Goal: Connect with others: Connect with others

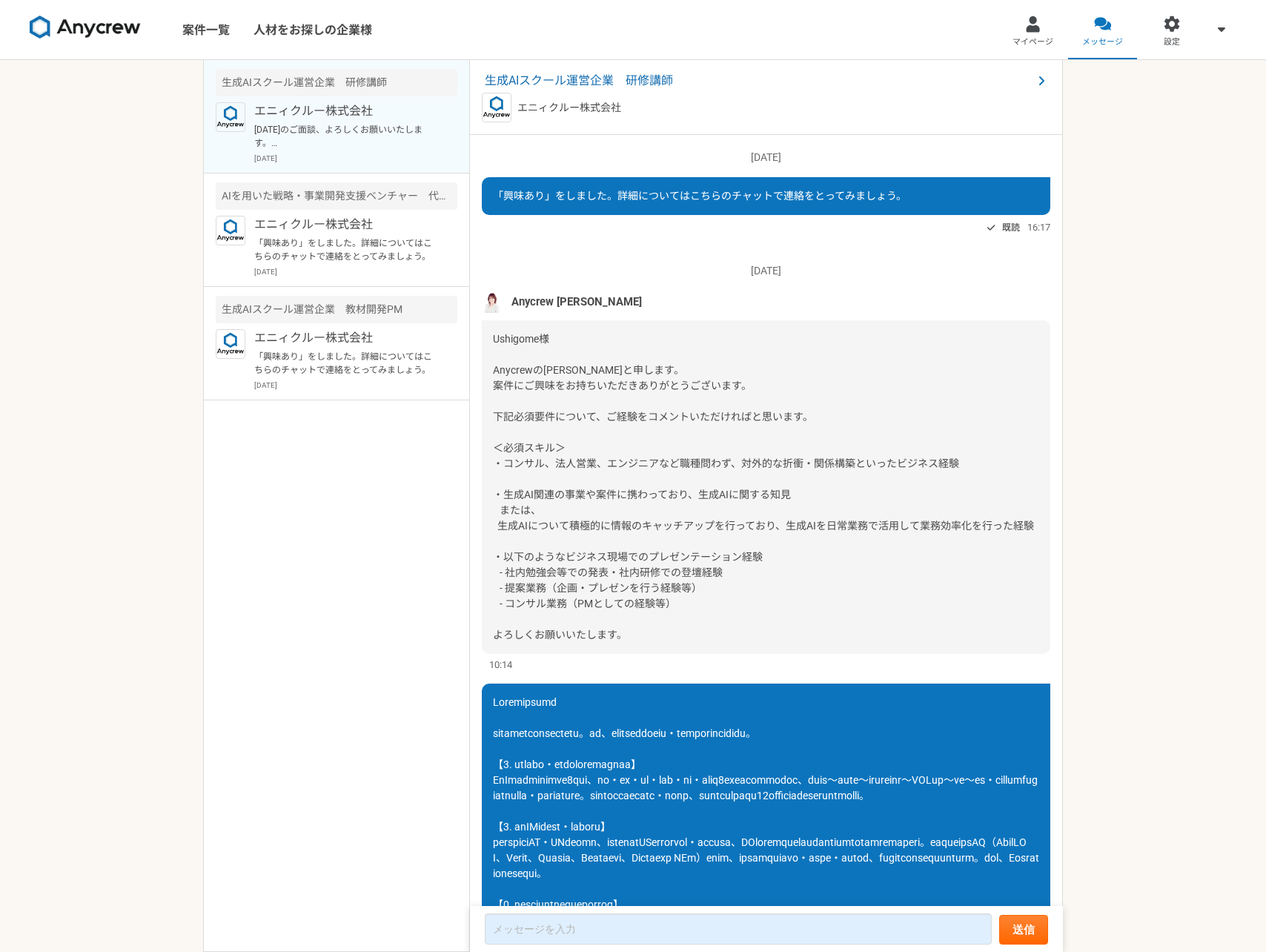
scroll to position [919, 0]
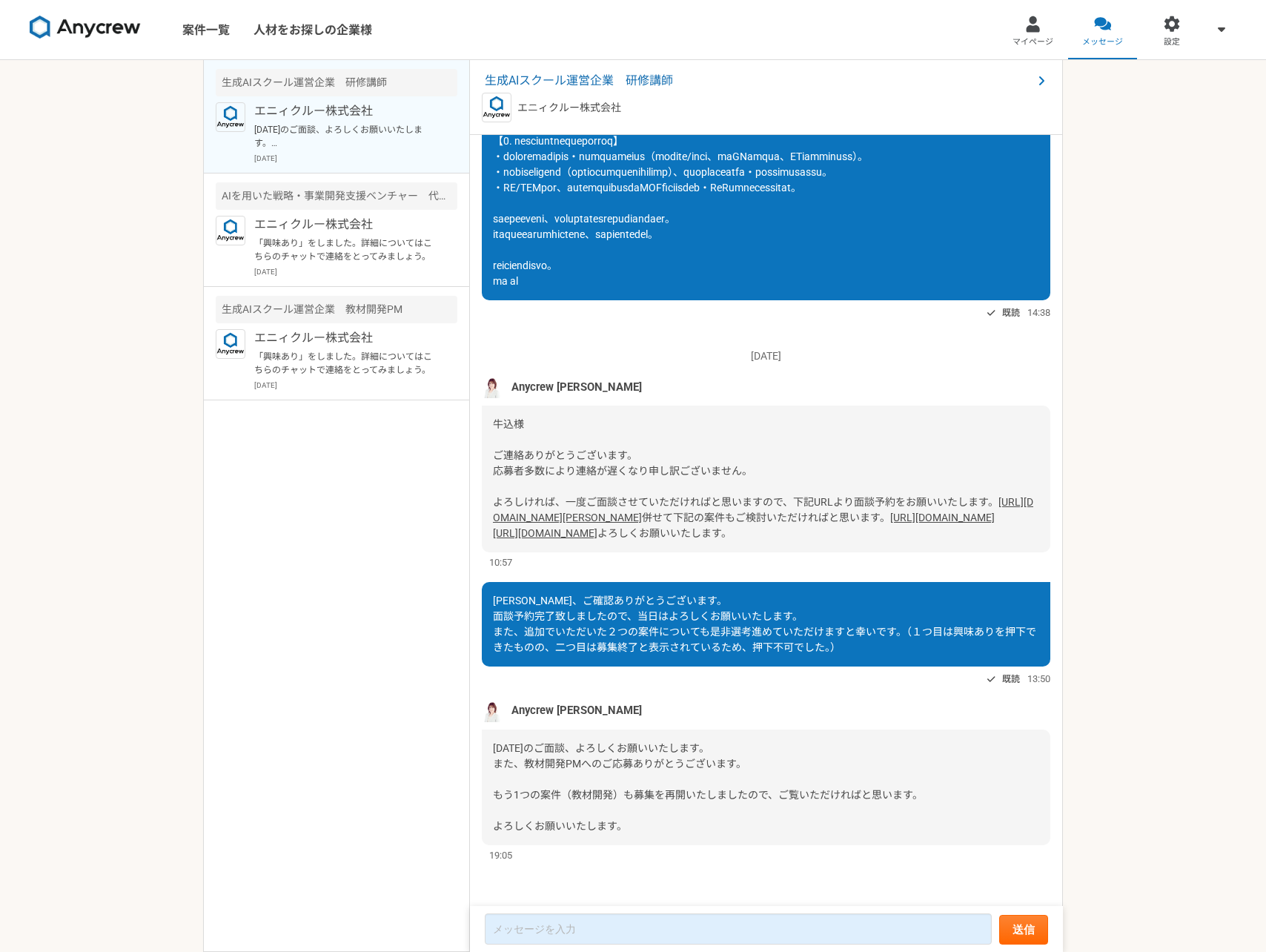
click at [597, 527] on link "[URL][DOMAIN_NAME]" at bounding box center [545, 532] width 105 height 12
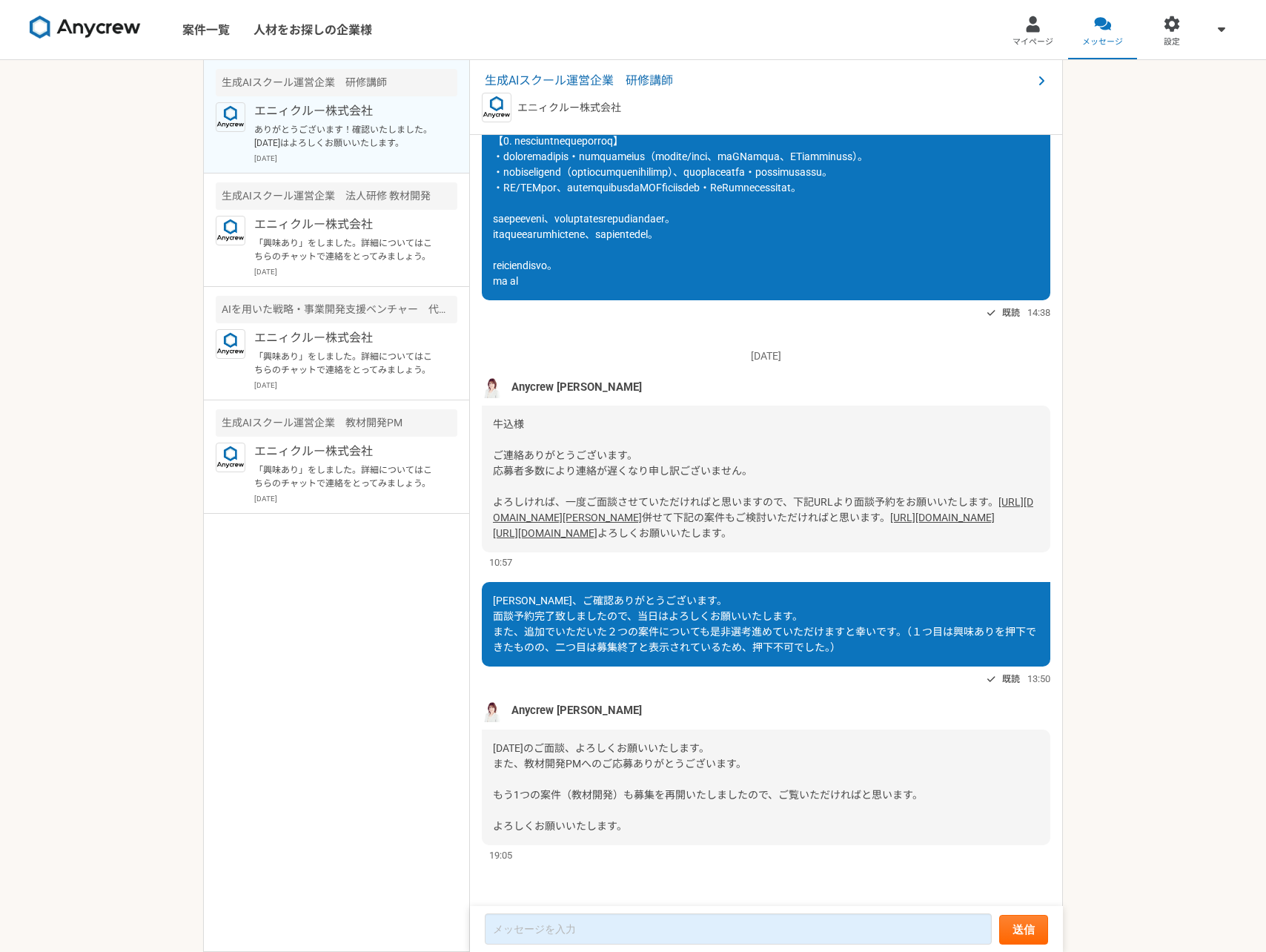
click at [367, 125] on p "ありがとうございます！確認いたしました。 [DATE]はよろしくお願いいたします。" at bounding box center [345, 136] width 183 height 27
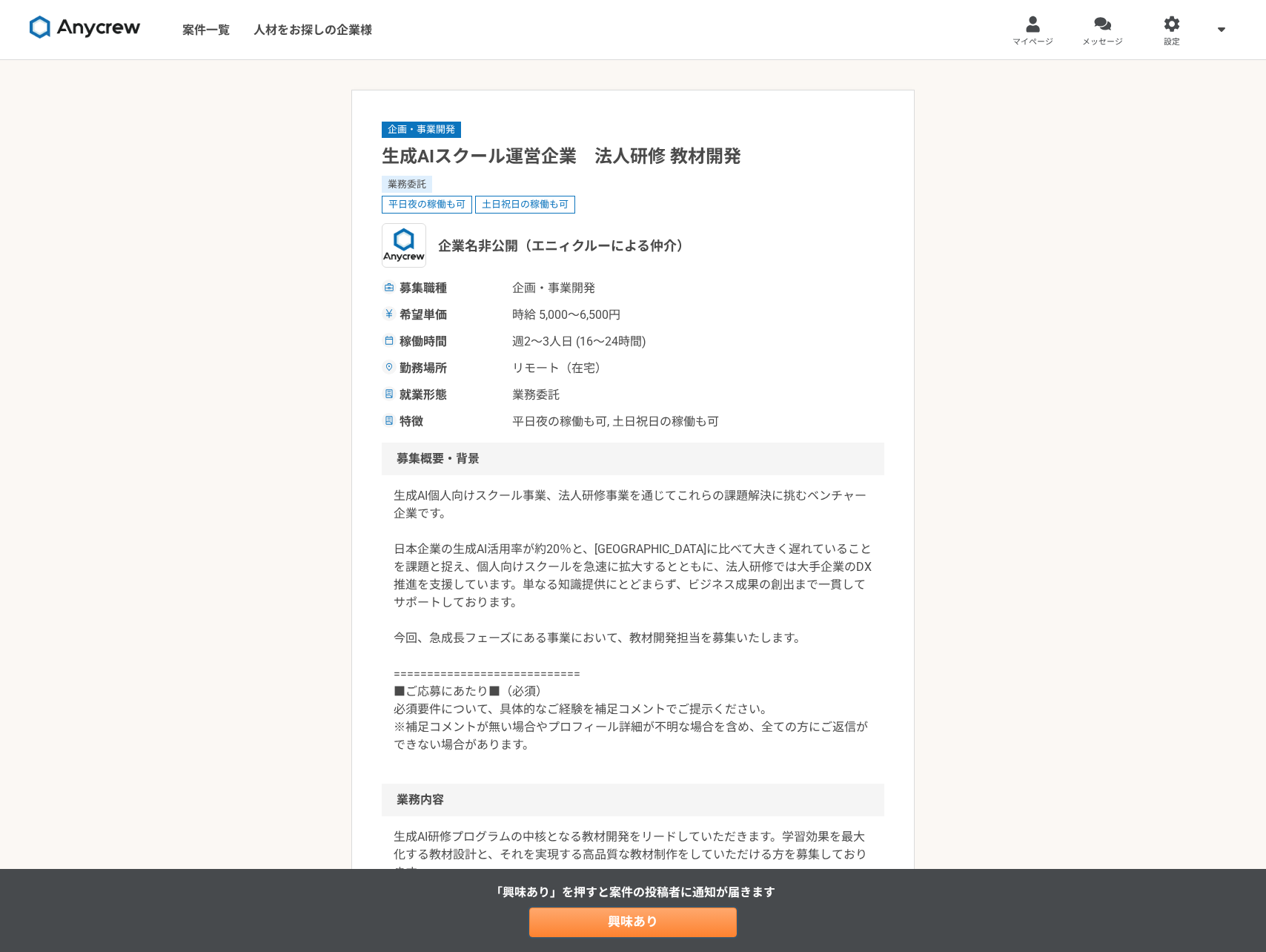
click at [635, 936] on link "興味あり" at bounding box center [633, 922] width 208 height 30
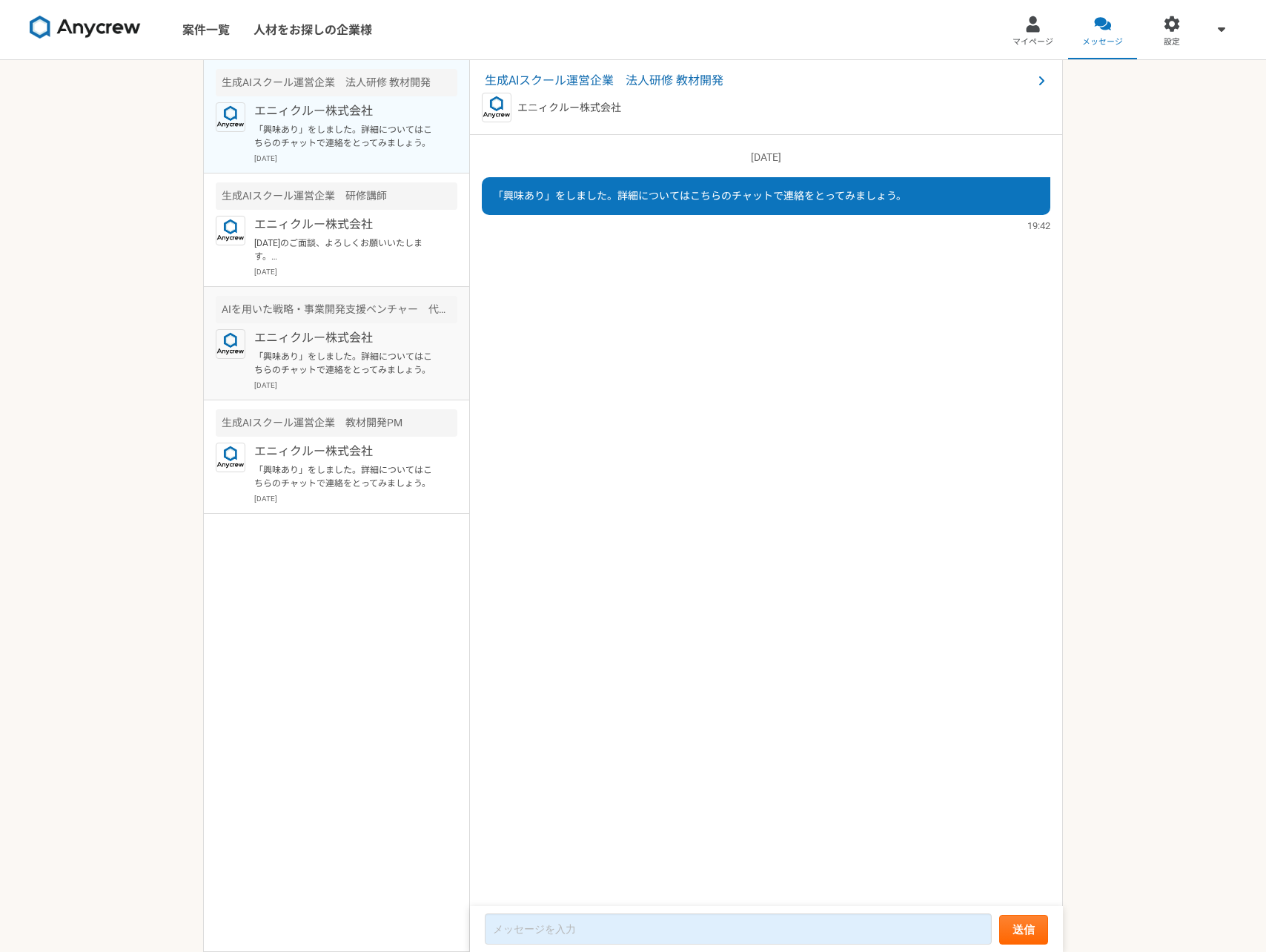
click at [384, 342] on p "エニィクルー株式会社" at bounding box center [345, 338] width 183 height 18
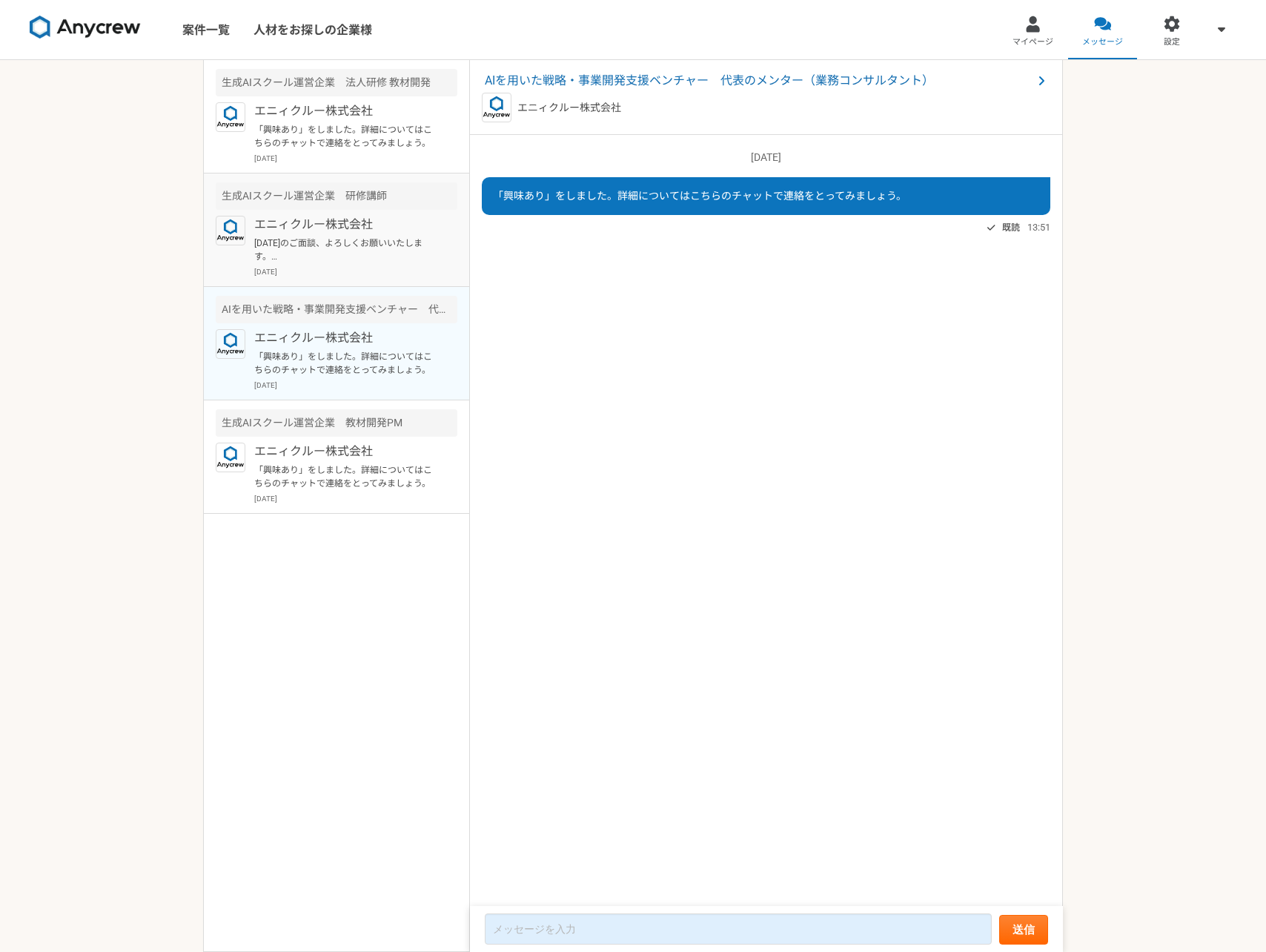
click at [396, 230] on p "エニィクルー株式会社" at bounding box center [345, 224] width 183 height 18
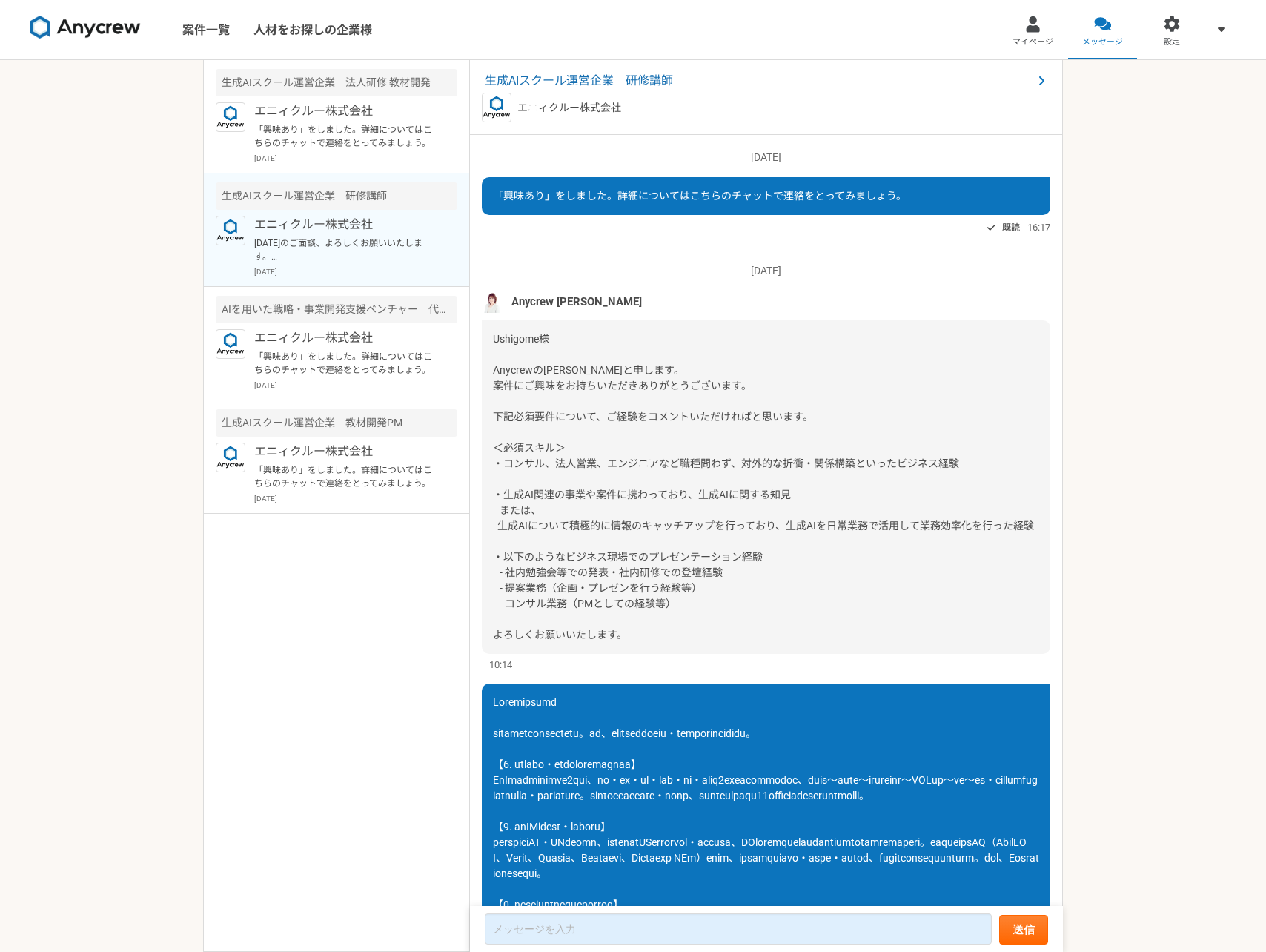
scroll to position [919, 0]
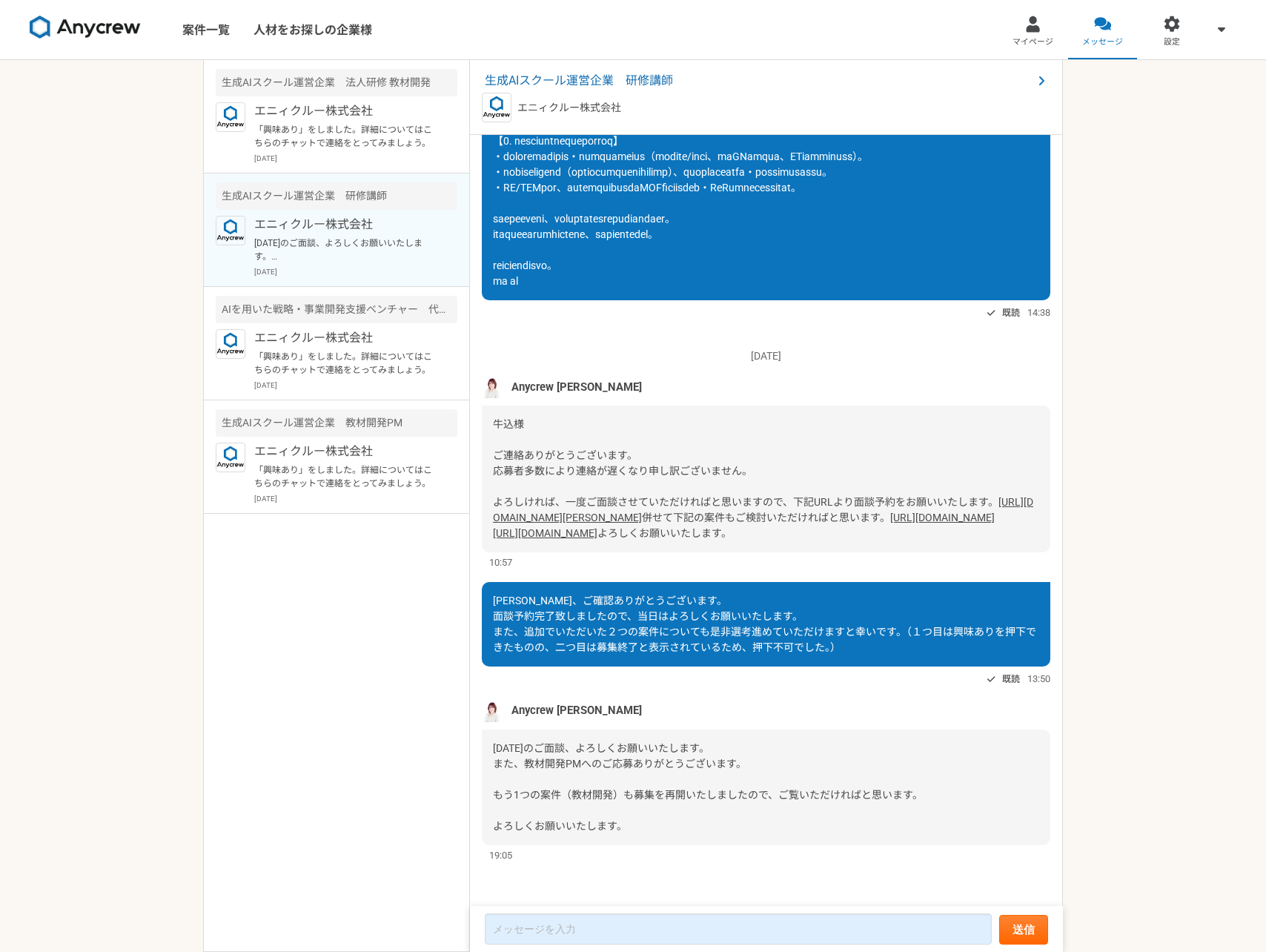
click at [378, 182] on div "生成AIスクール運営企業　研修講師" at bounding box center [336, 195] width 241 height 27
click at [378, 171] on article "生成AIスクール運営企業　法人研修 教材開発 エニィクルー株式会社 「興味あり」をしました。詳細についてはこちらのチャットで連絡をとってみましょう。 2025…" at bounding box center [336, 116] width 265 height 113
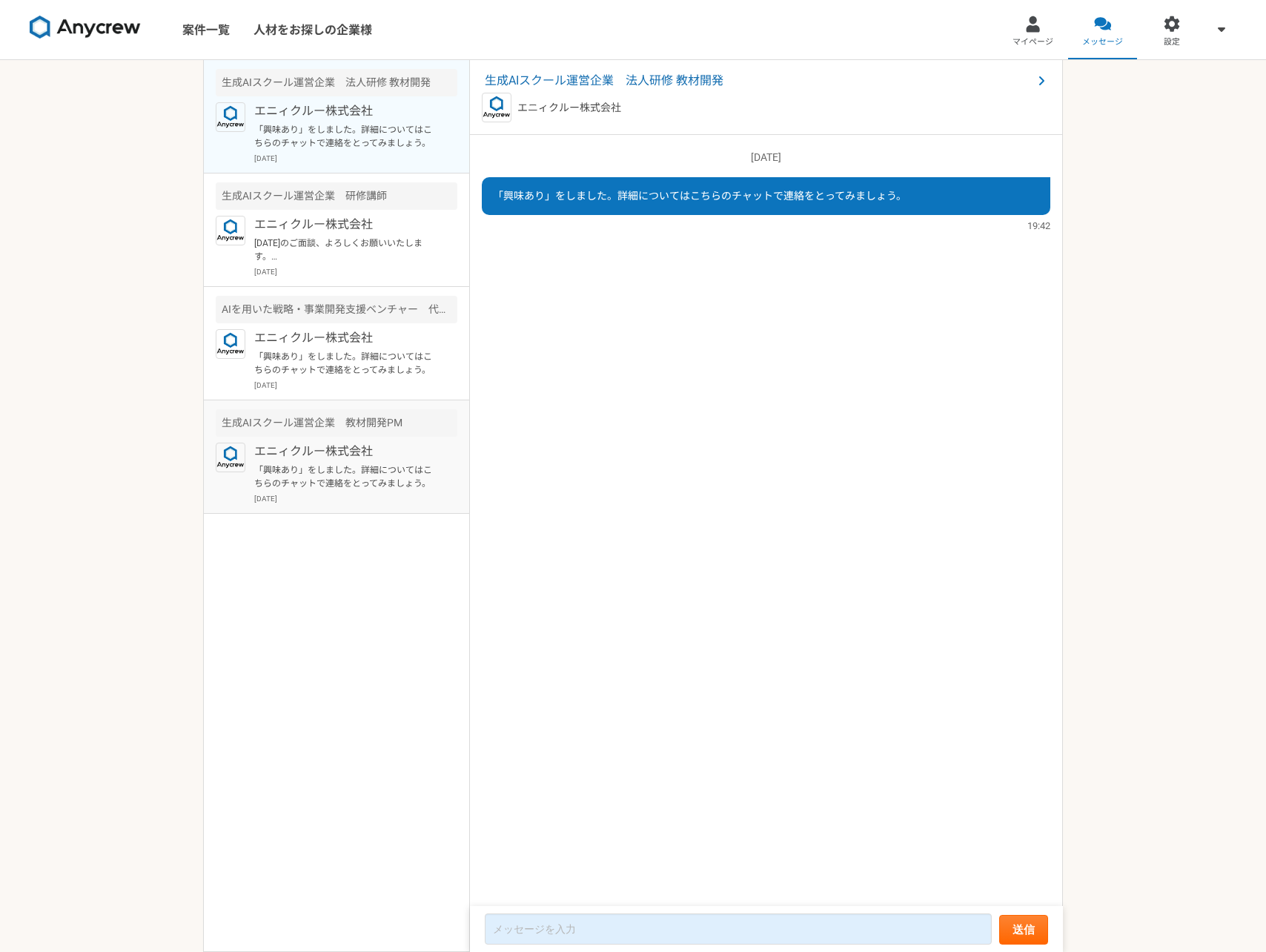
click at [376, 450] on p "エニィクルー株式会社" at bounding box center [345, 451] width 183 height 18
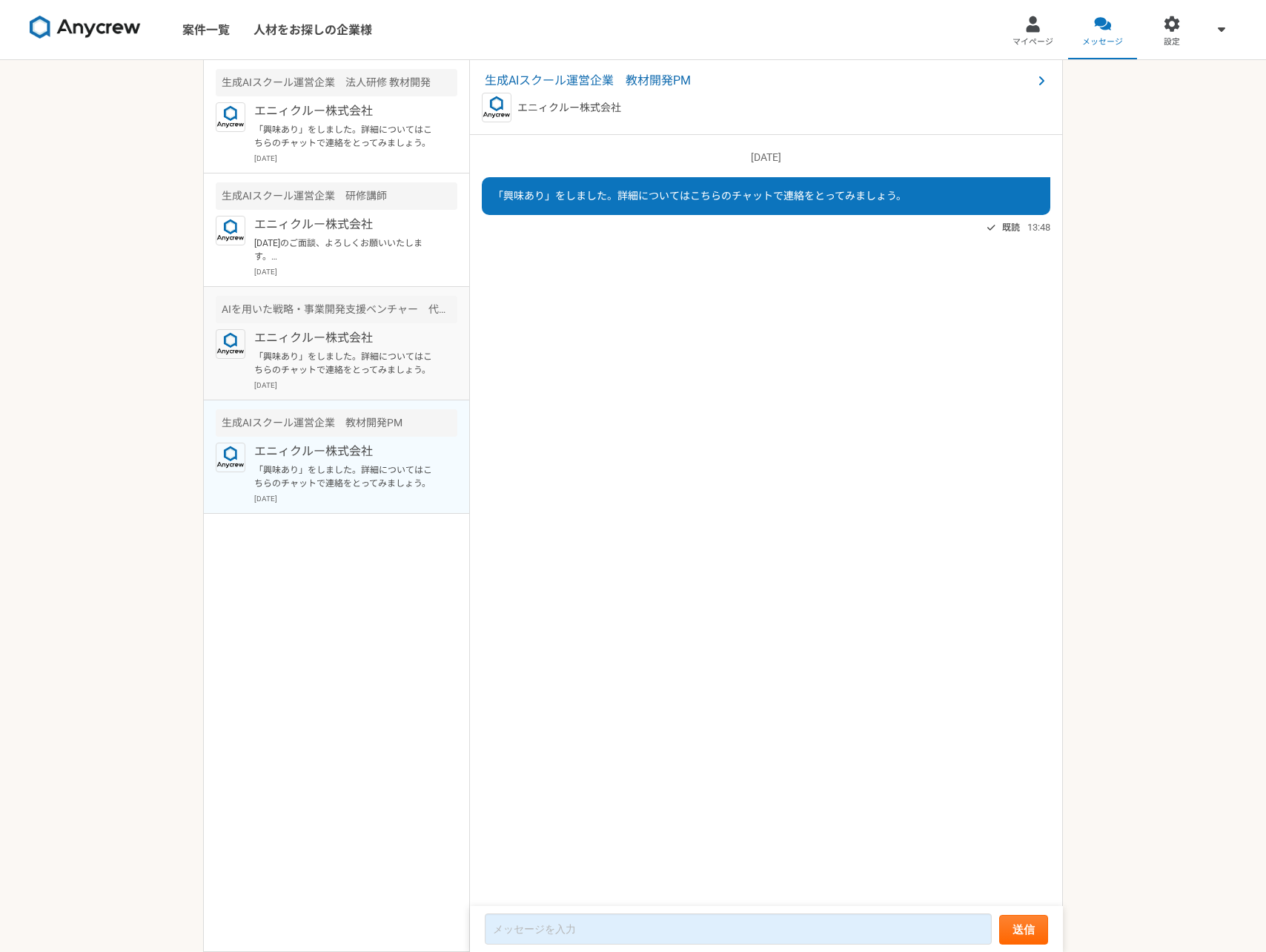
click at [351, 381] on p "[DATE]" at bounding box center [356, 385] width 203 height 11
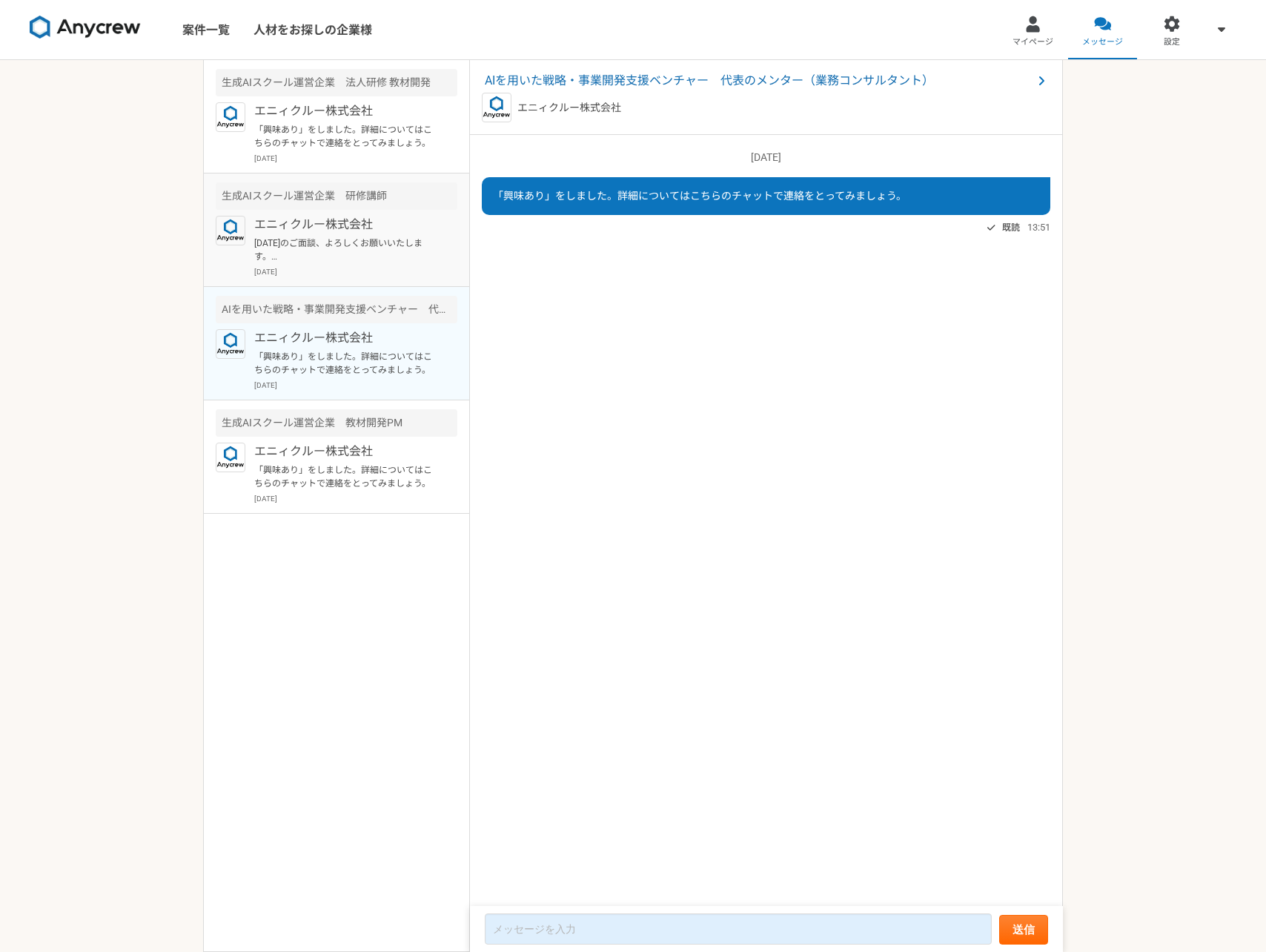
click at [357, 265] on div "エニィクルー株式会社 明日のご面談、よろしくお願いいたします。 また、教材開発PMへのご応募ありがとうございます。 もう1つの案件（教材開発）も募集を再開いた…" at bounding box center [356, 246] width 203 height 62
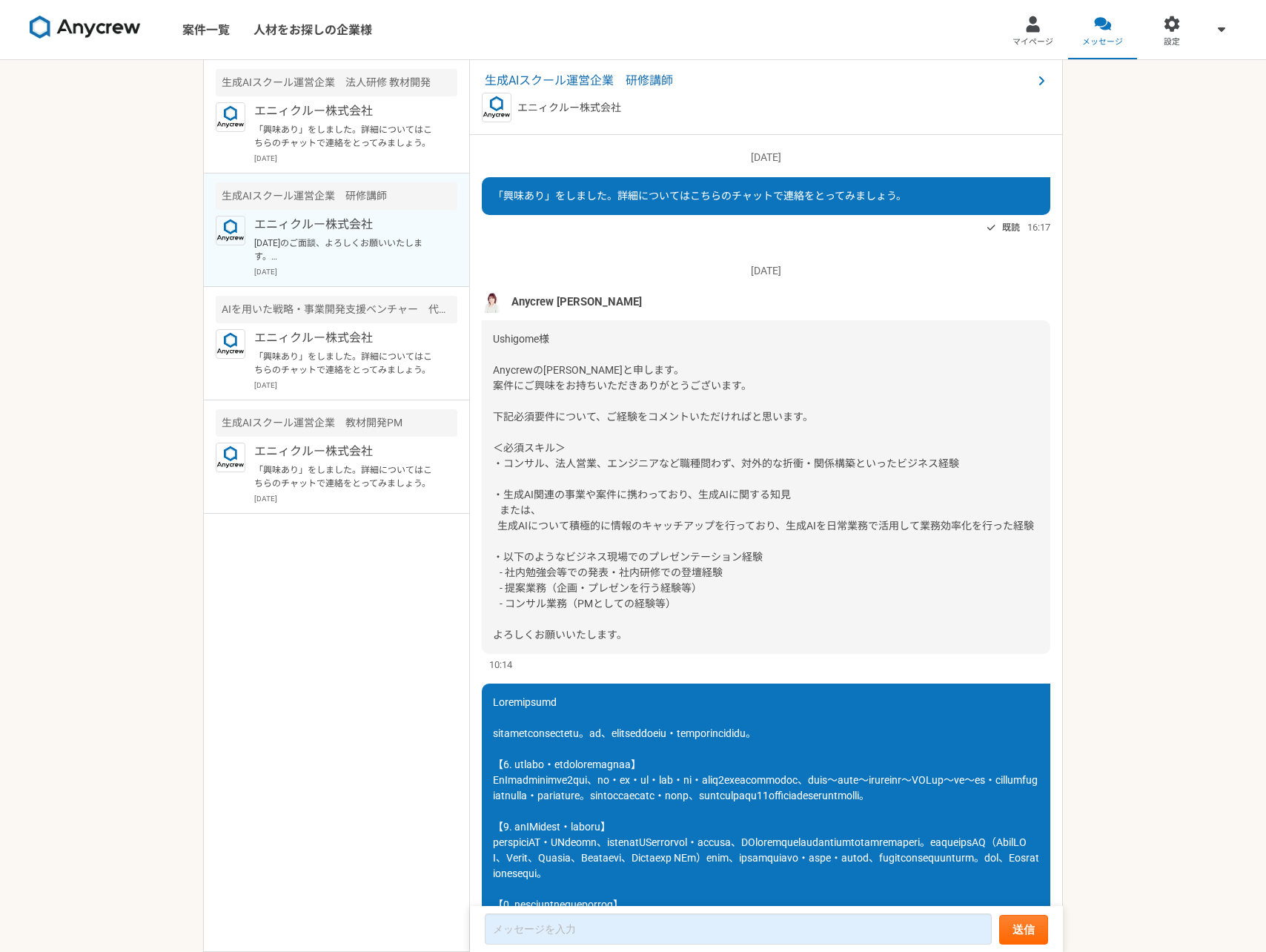
scroll to position [919, 0]
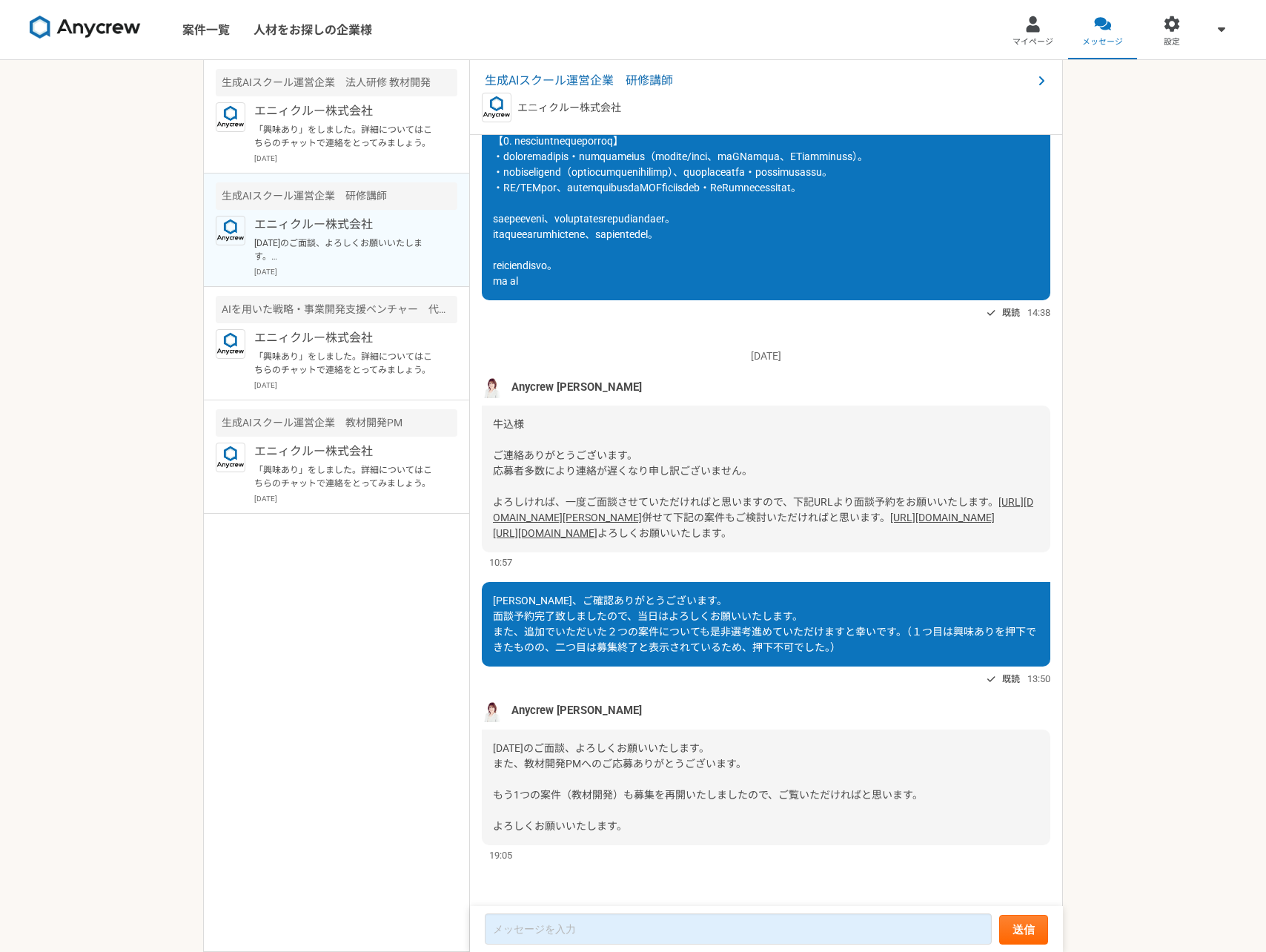
click at [890, 511] on link "[URL][DOMAIN_NAME]" at bounding box center [942, 517] width 105 height 12
click at [694, 944] on form "送信" at bounding box center [766, 929] width 593 height 46
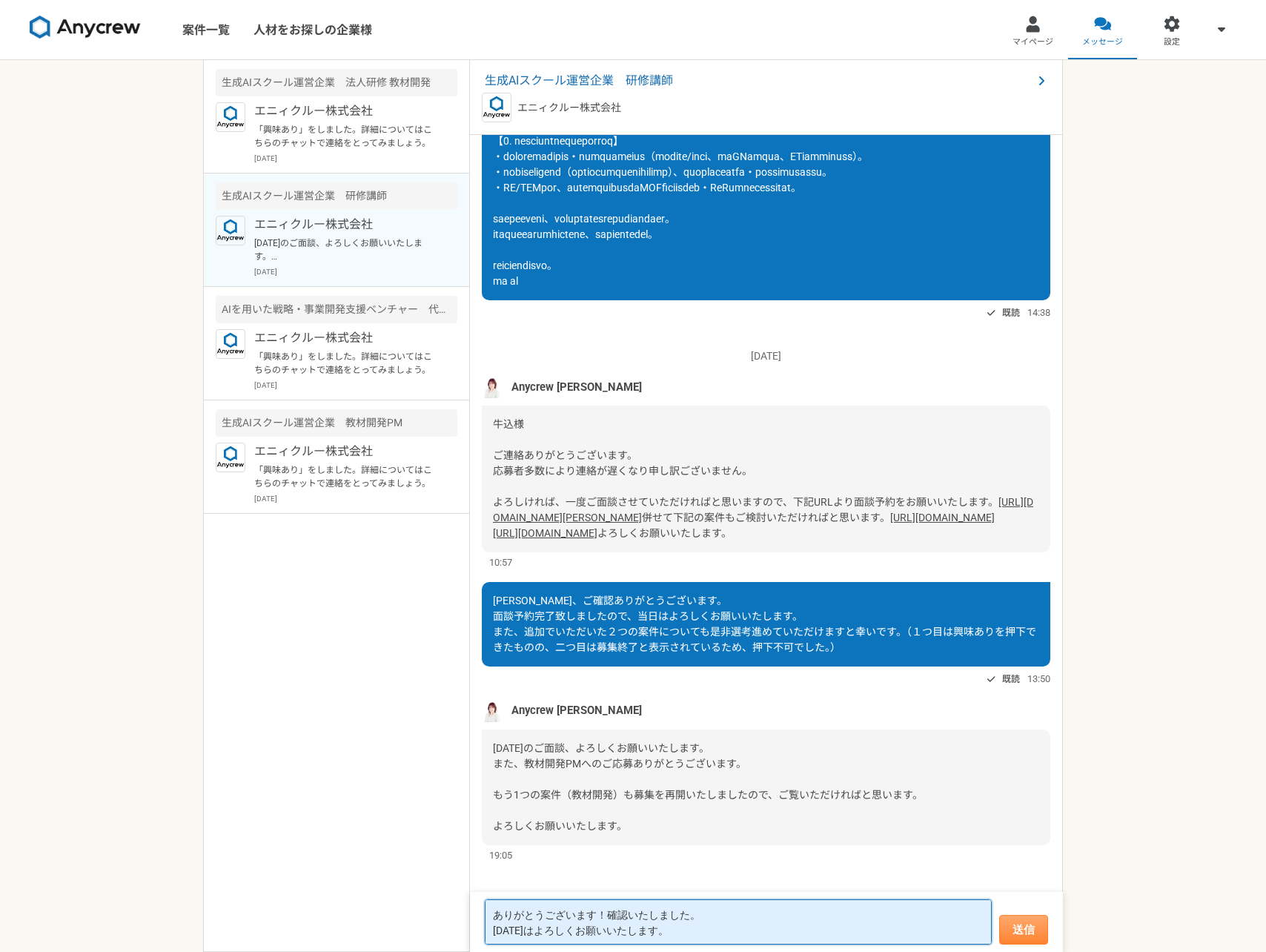
type textarea "ありがとうございます！確認いたしました。 [DATE]はよろしくお願いいたします。"
click at [1027, 921] on button "送信" at bounding box center [1023, 929] width 49 height 30
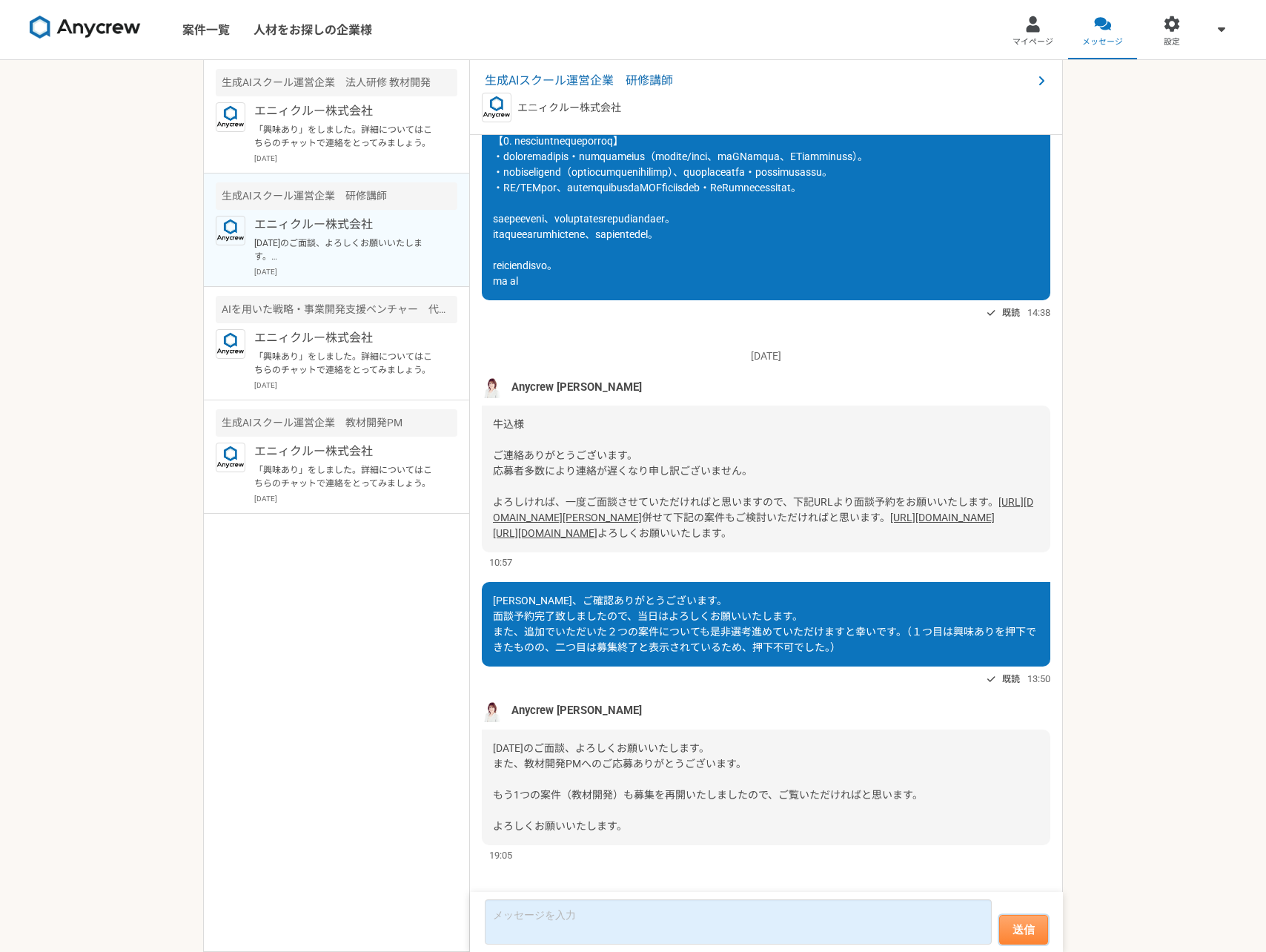
scroll to position [1002, 0]
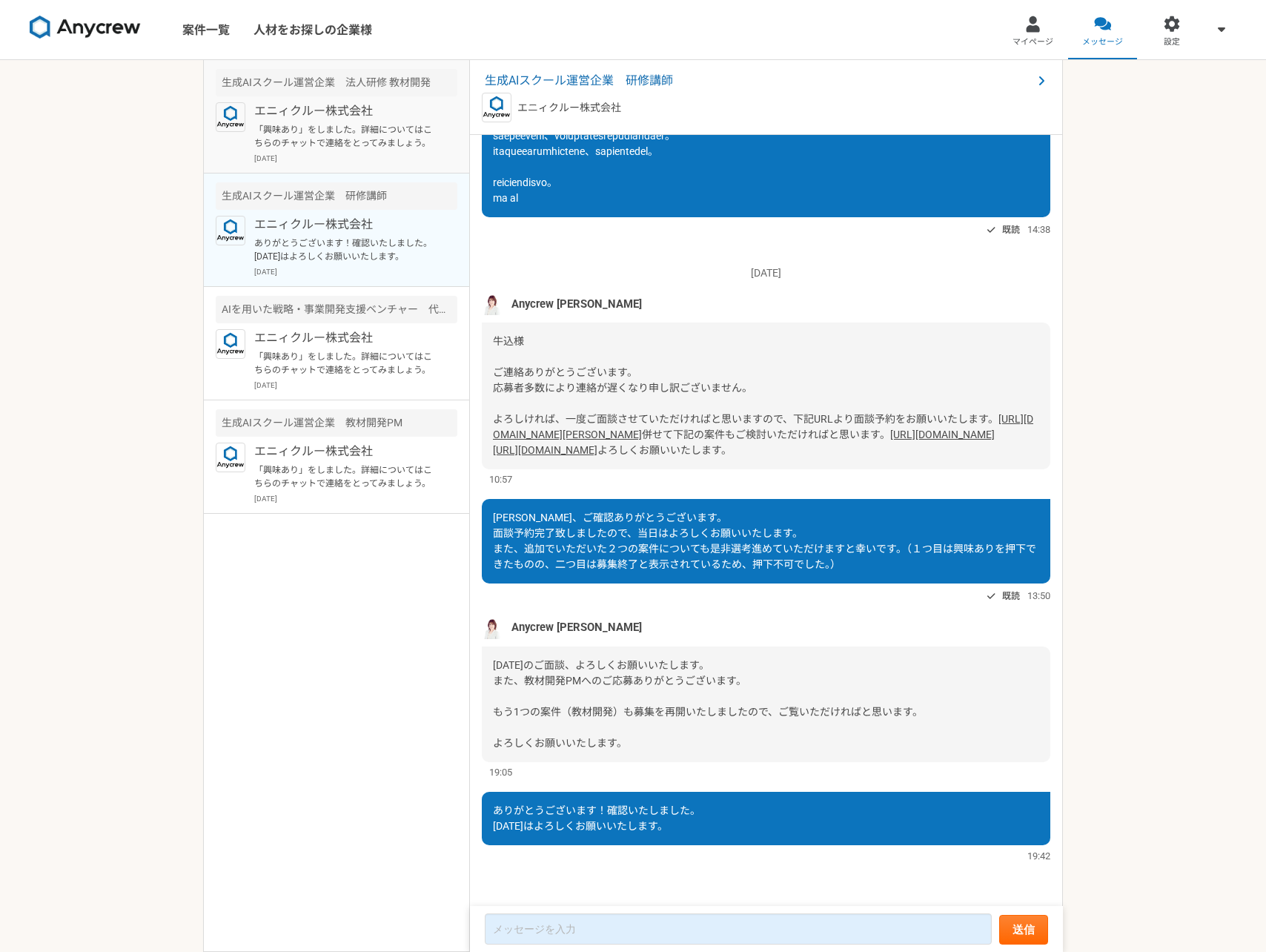
click at [298, 128] on p "「興味あり」をしました。詳細についてはこちらのチャットで連絡をとってみましょう。" at bounding box center [345, 136] width 183 height 27
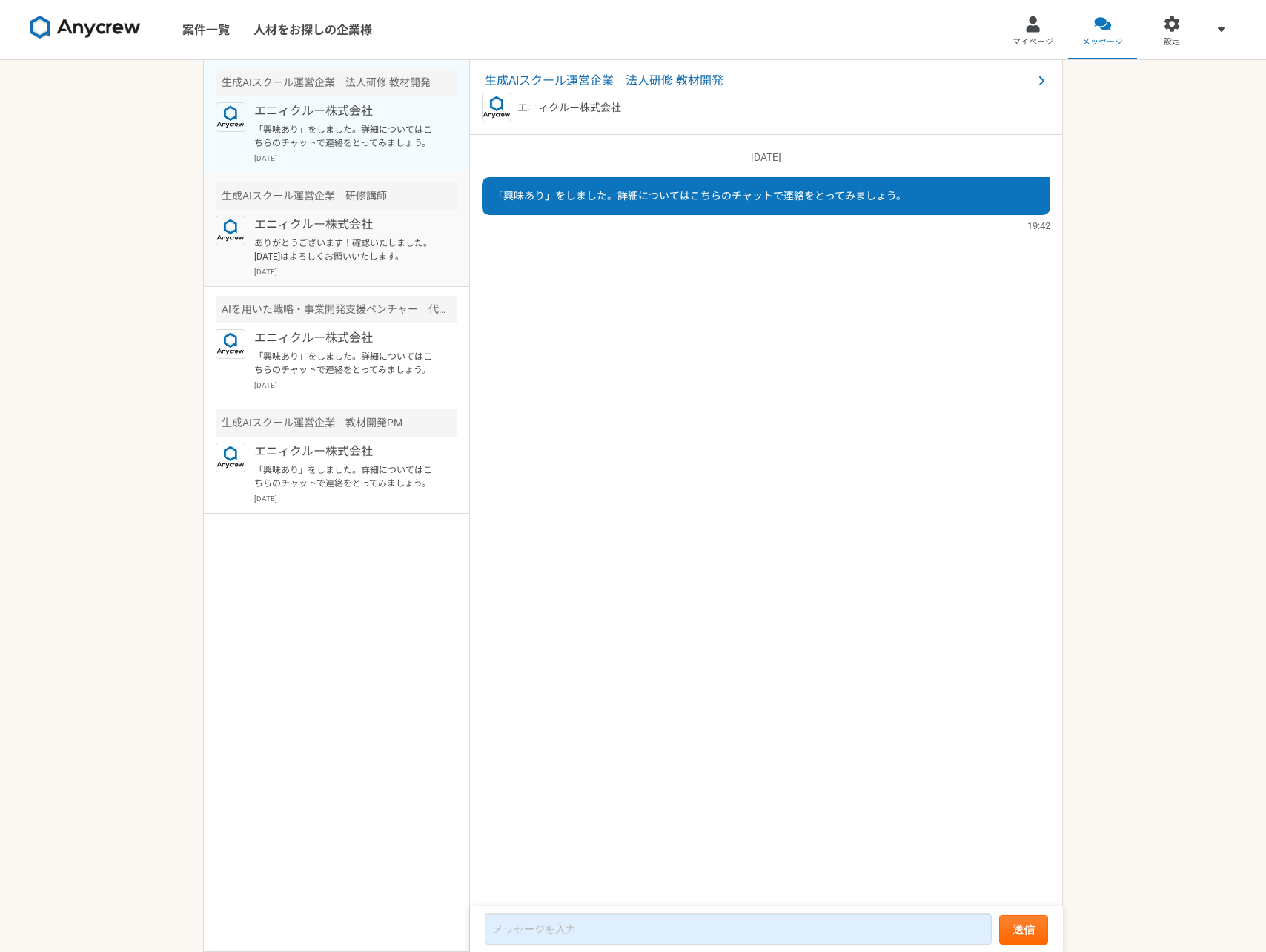
click at [333, 221] on p "エニィクルー株式会社" at bounding box center [345, 224] width 183 height 18
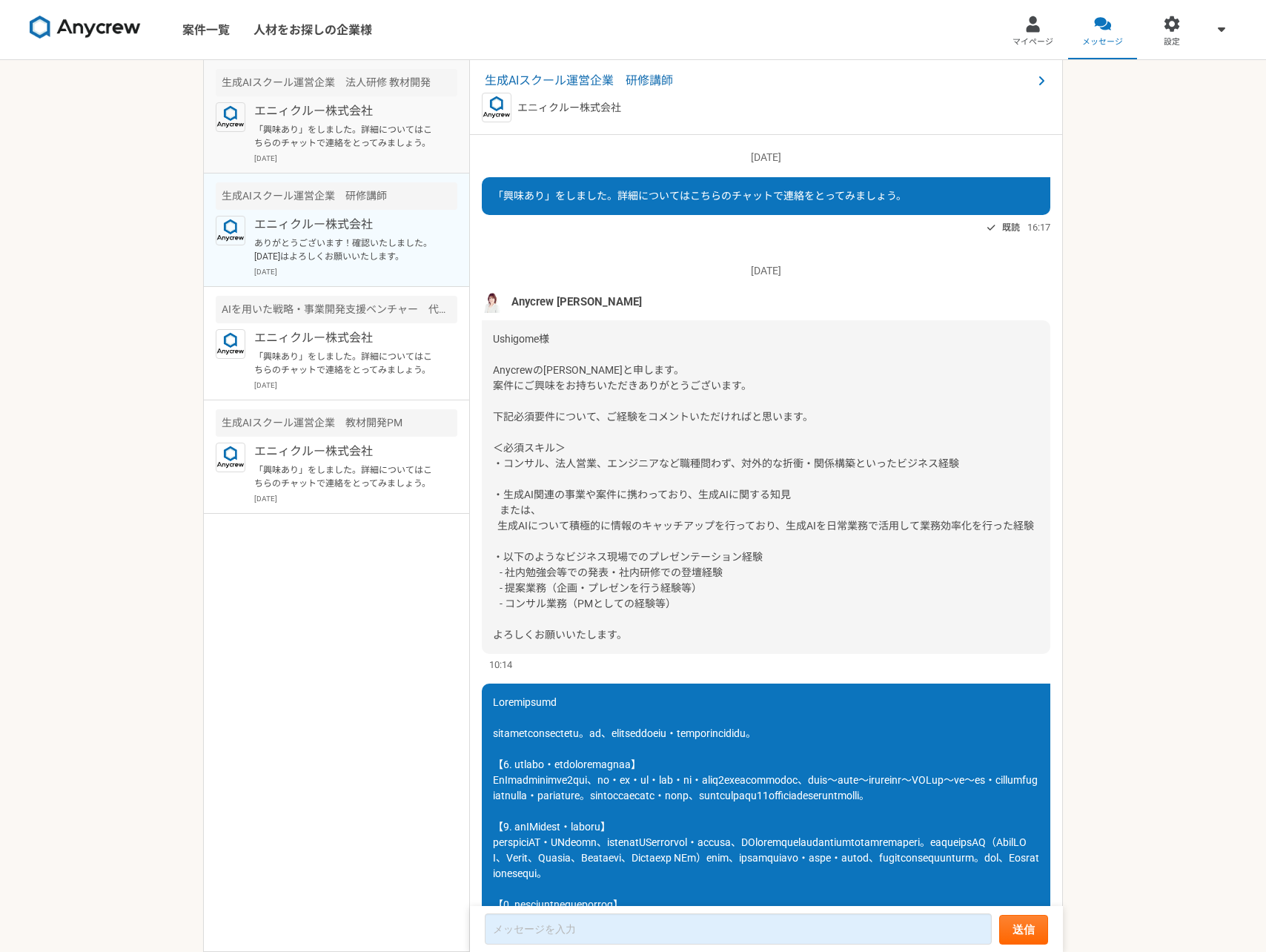
scroll to position [1002, 0]
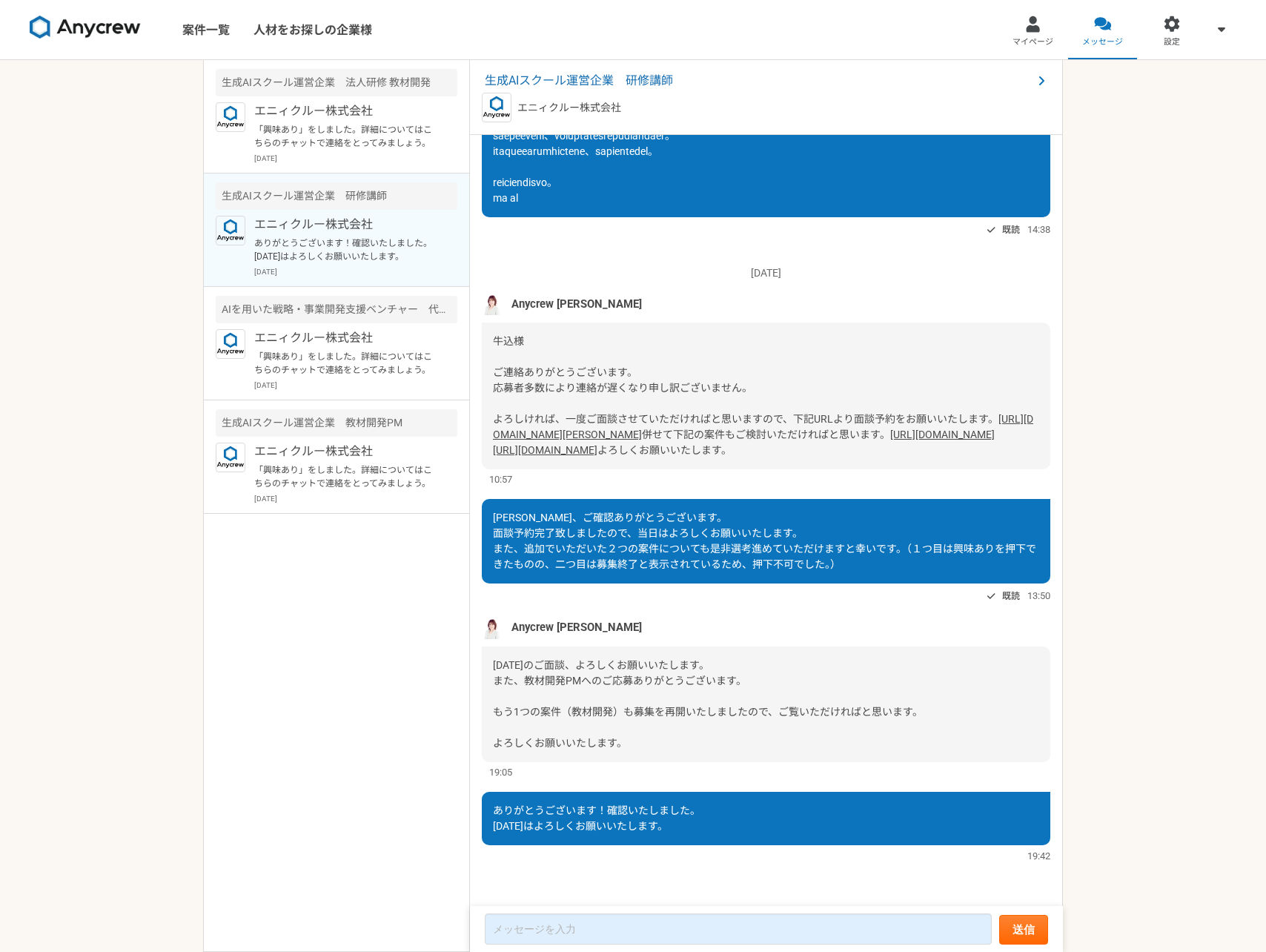
click at [79, 36] on img at bounding box center [85, 27] width 111 height 23
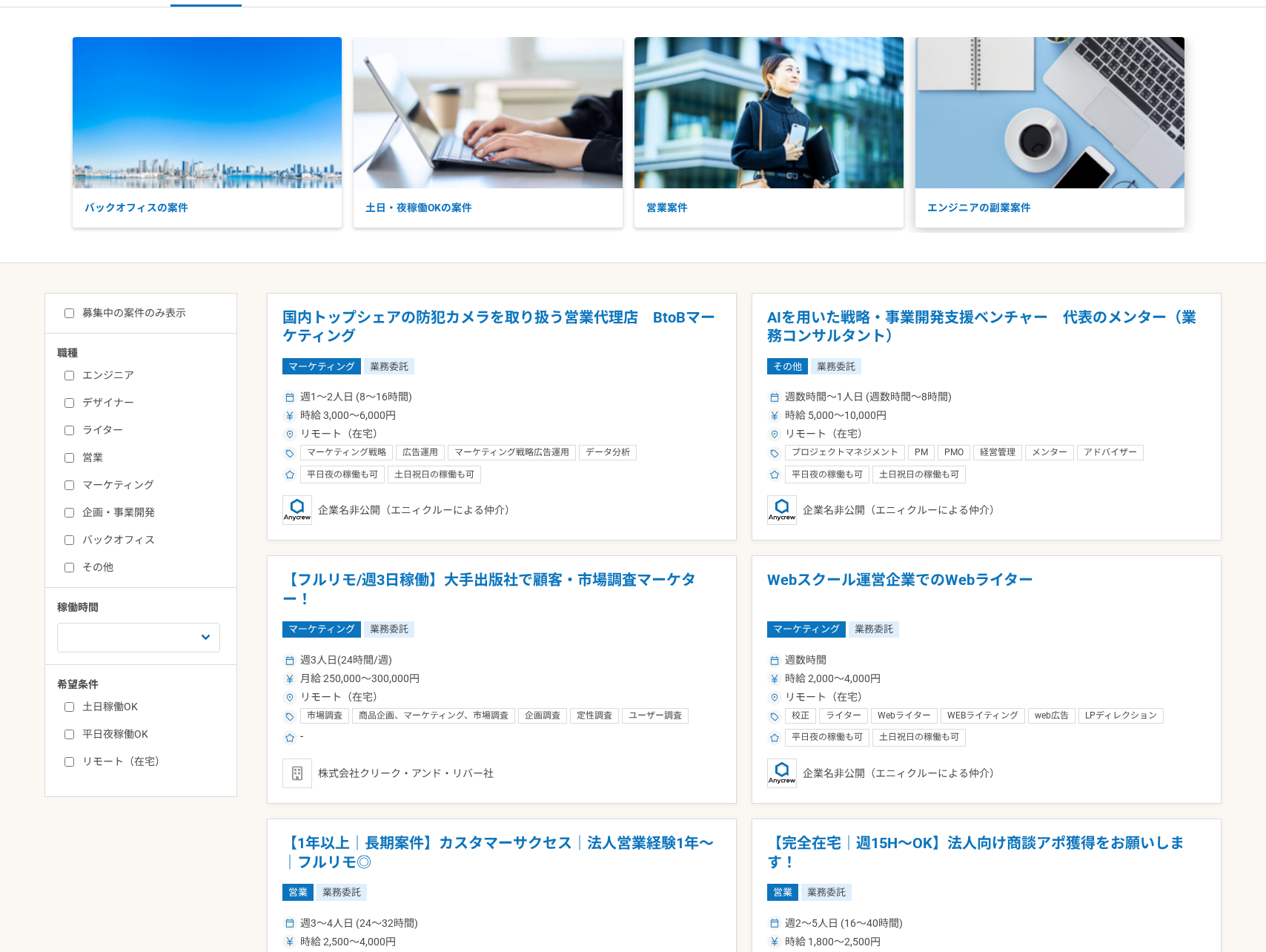
scroll to position [39, 0]
